Goal: Task Accomplishment & Management: Complete application form

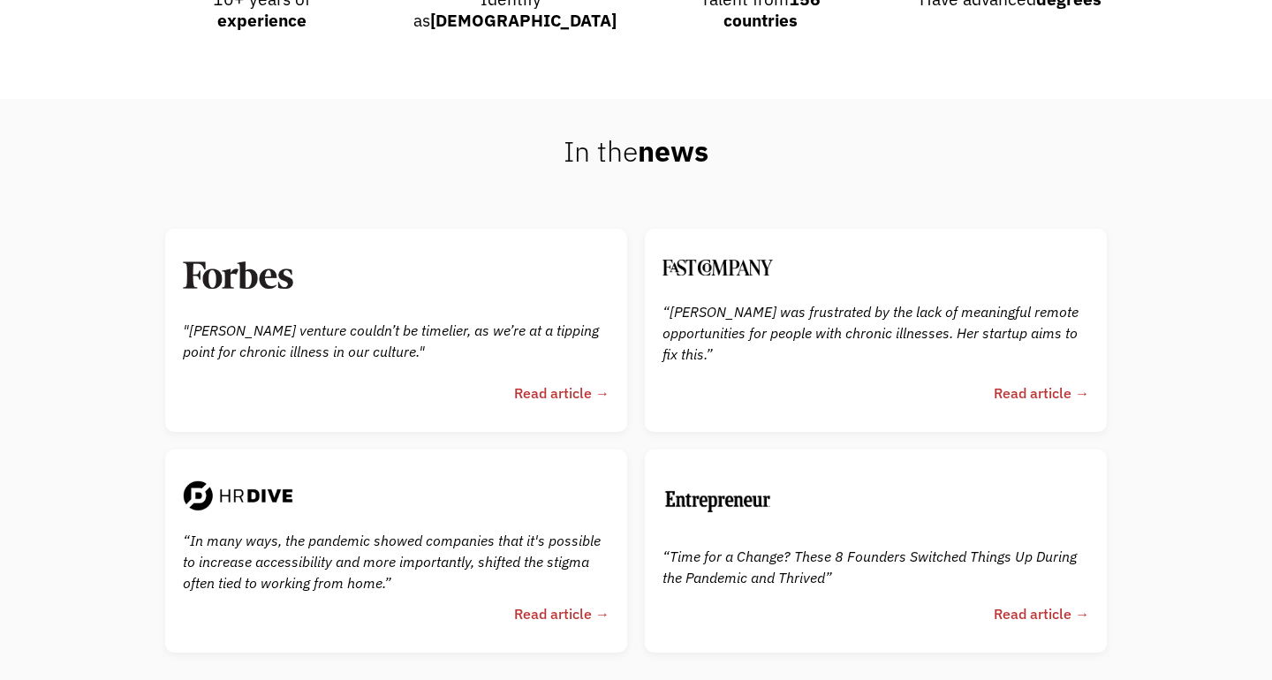
scroll to position [4275, 0]
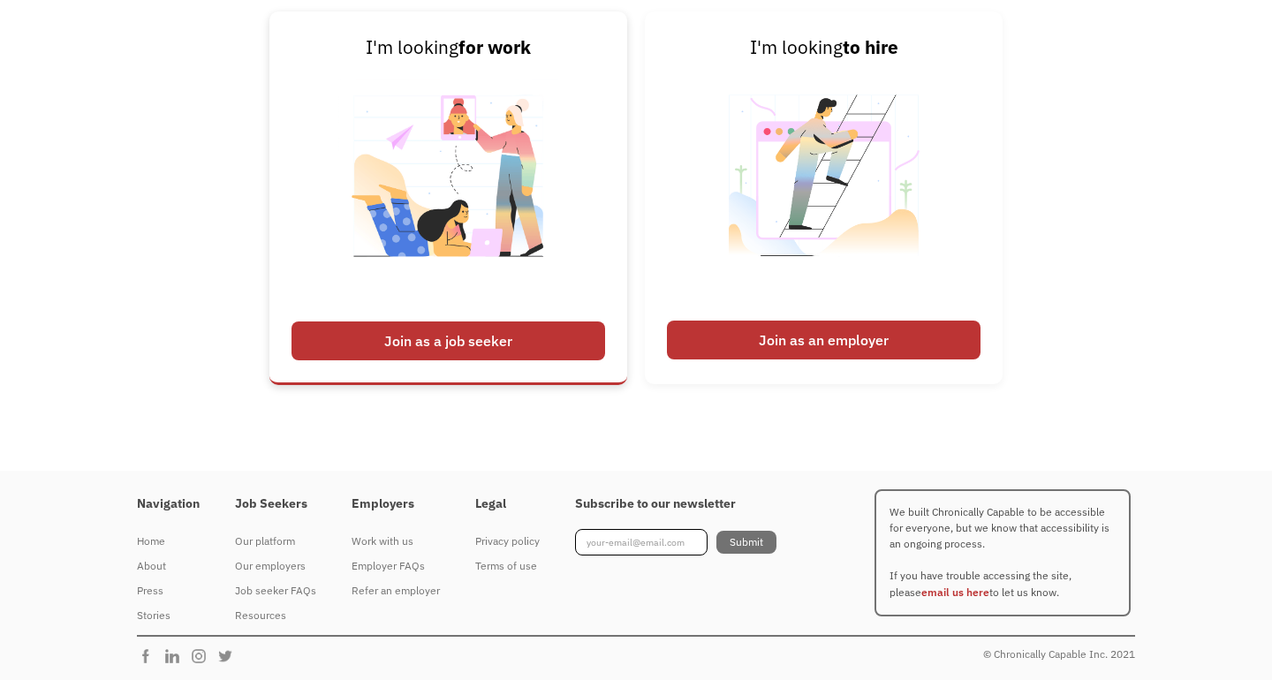
click at [549, 312] on link "I'm looking for work Join as a job seeker" at bounding box center [448, 197] width 358 height 373
click at [515, 322] on div "Join as a job seeker" at bounding box center [448, 341] width 314 height 39
click at [495, 344] on div "Join as a job seeker" at bounding box center [448, 341] width 314 height 39
click at [418, 346] on div "Join as a job seeker" at bounding box center [448, 341] width 314 height 39
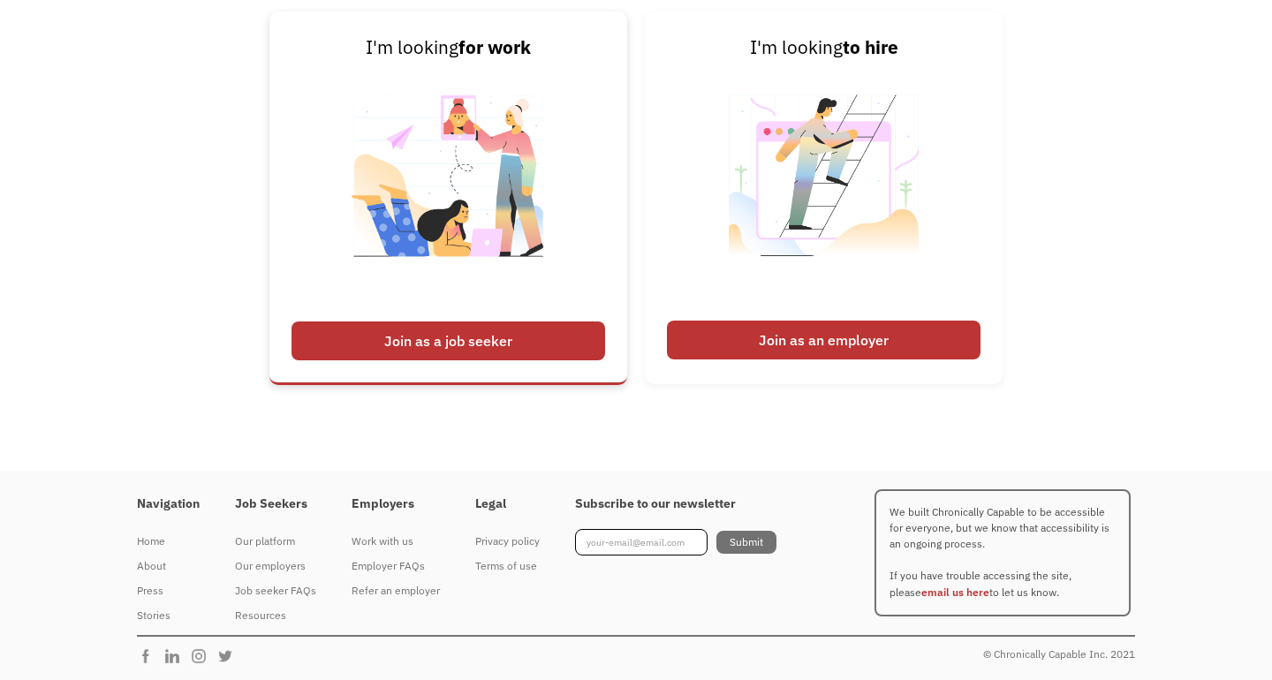
click at [413, 346] on div "Join as a job seeker" at bounding box center [448, 341] width 314 height 39
click at [413, 345] on div "Join as a job seeker" at bounding box center [448, 341] width 314 height 39
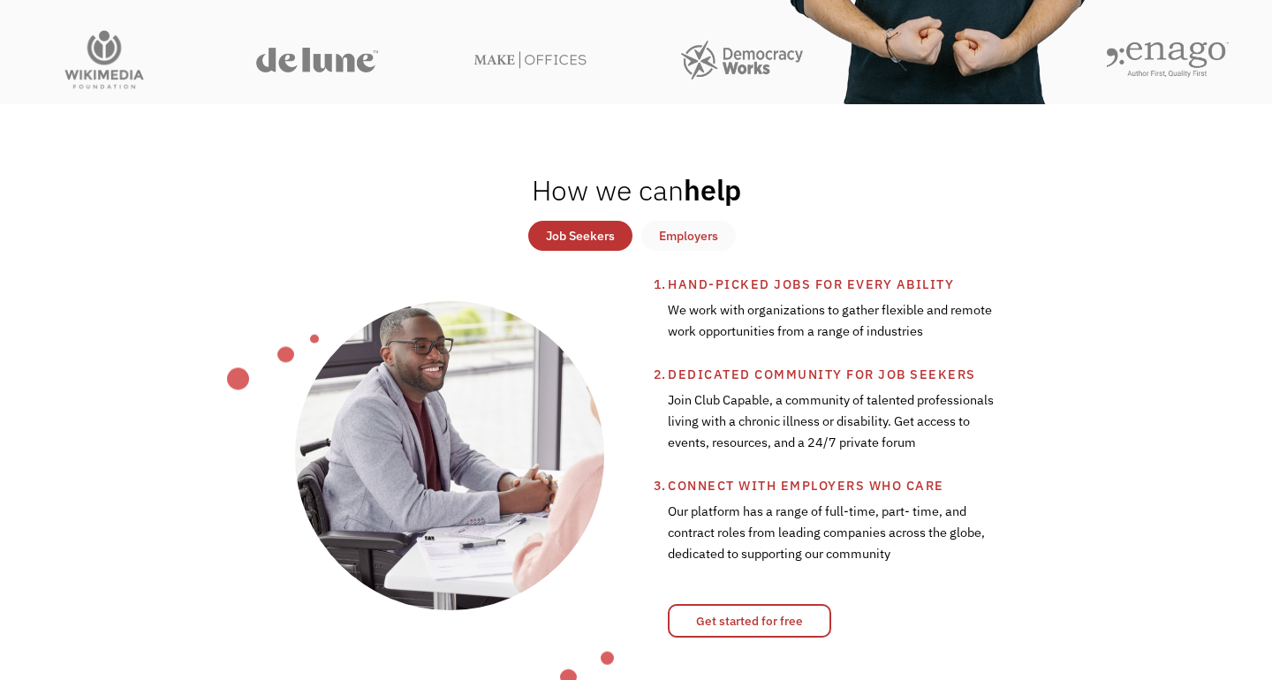
scroll to position [0, 0]
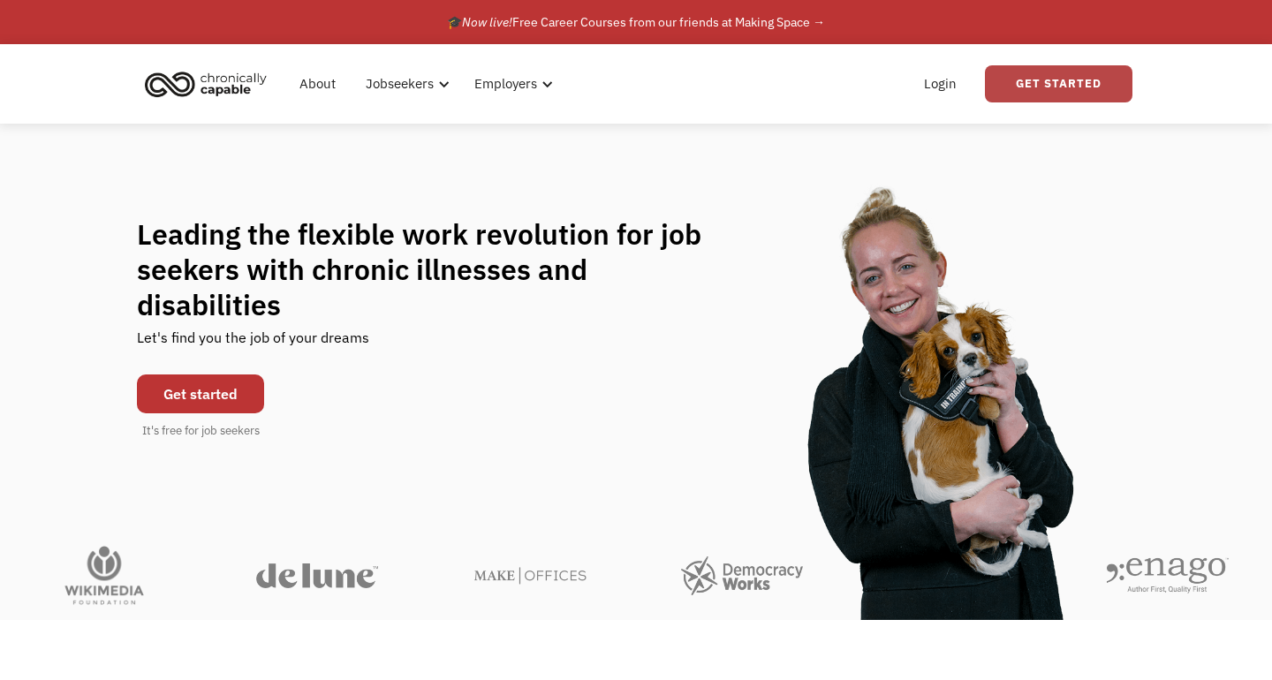
click at [1049, 82] on link "Get Started" at bounding box center [1059, 83] width 148 height 37
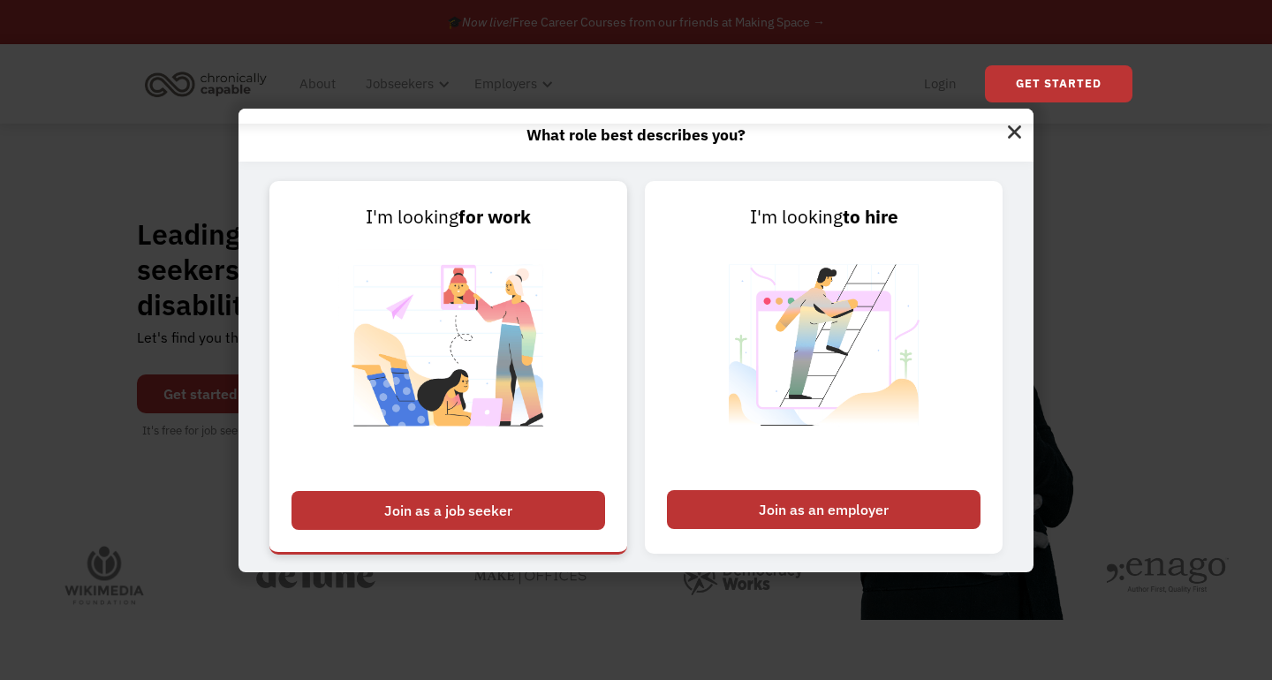
click at [418, 511] on div "Join as a job seeker" at bounding box center [448, 510] width 314 height 39
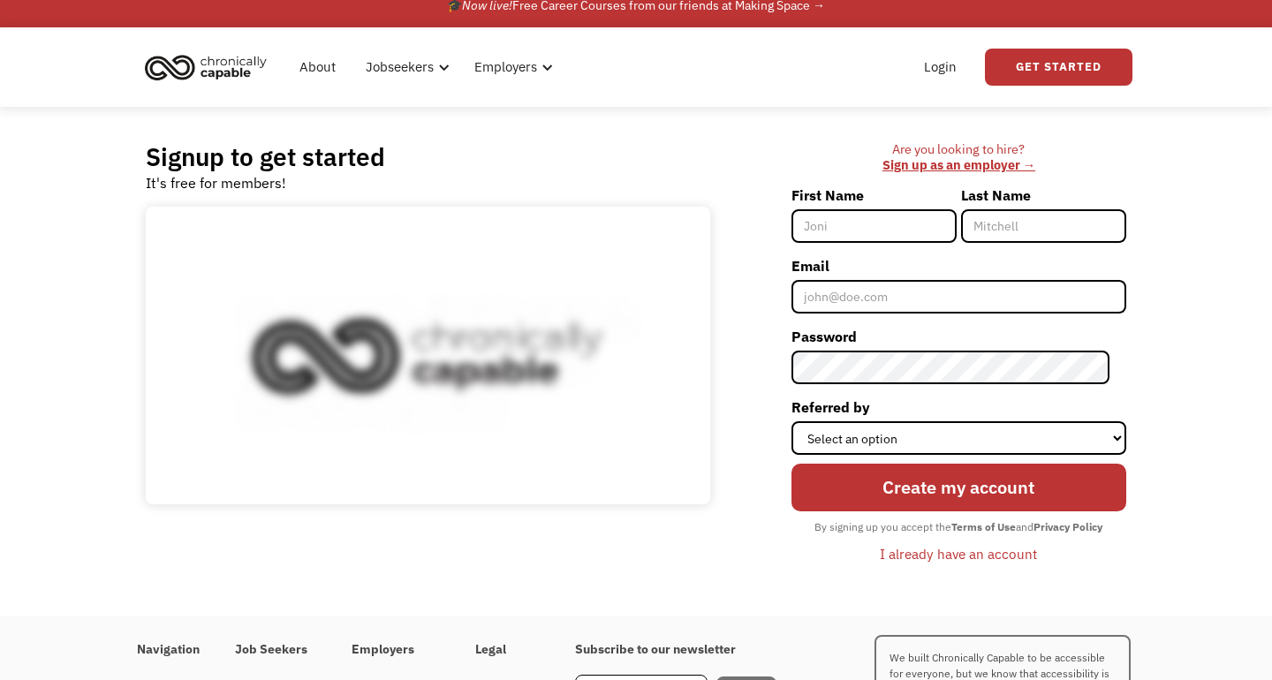
scroll to position [163, 0]
